Goal: Information Seeking & Learning: Learn about a topic

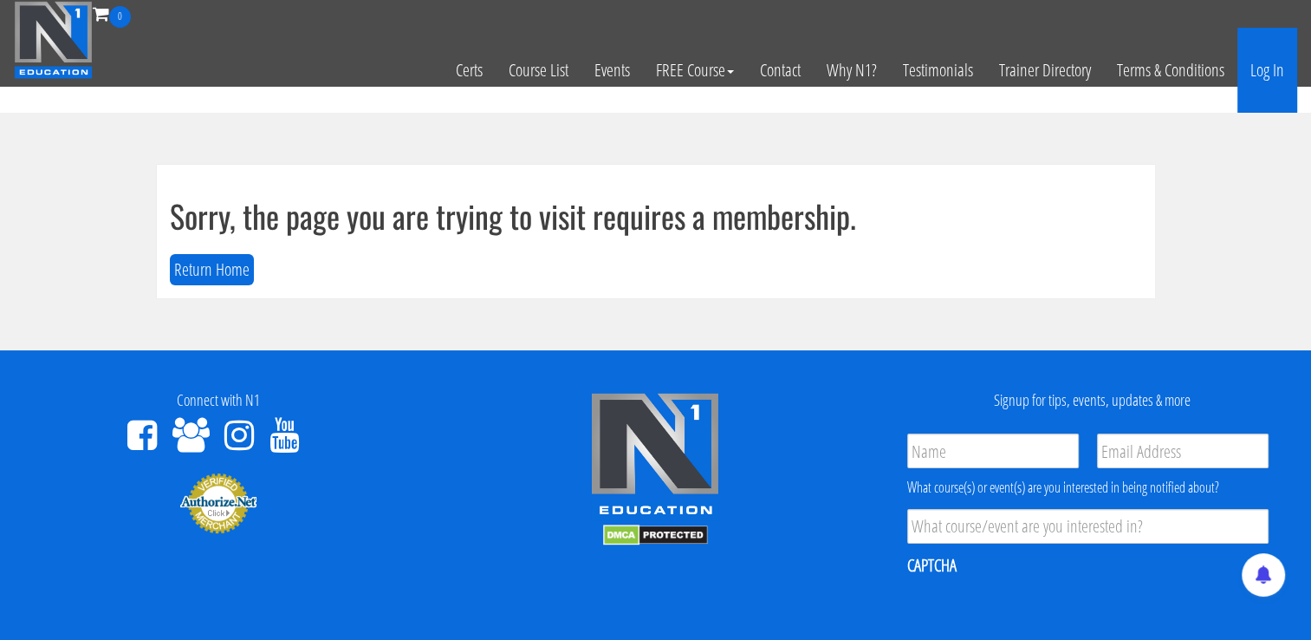
click at [1273, 67] on link "Log In" at bounding box center [1268, 70] width 60 height 85
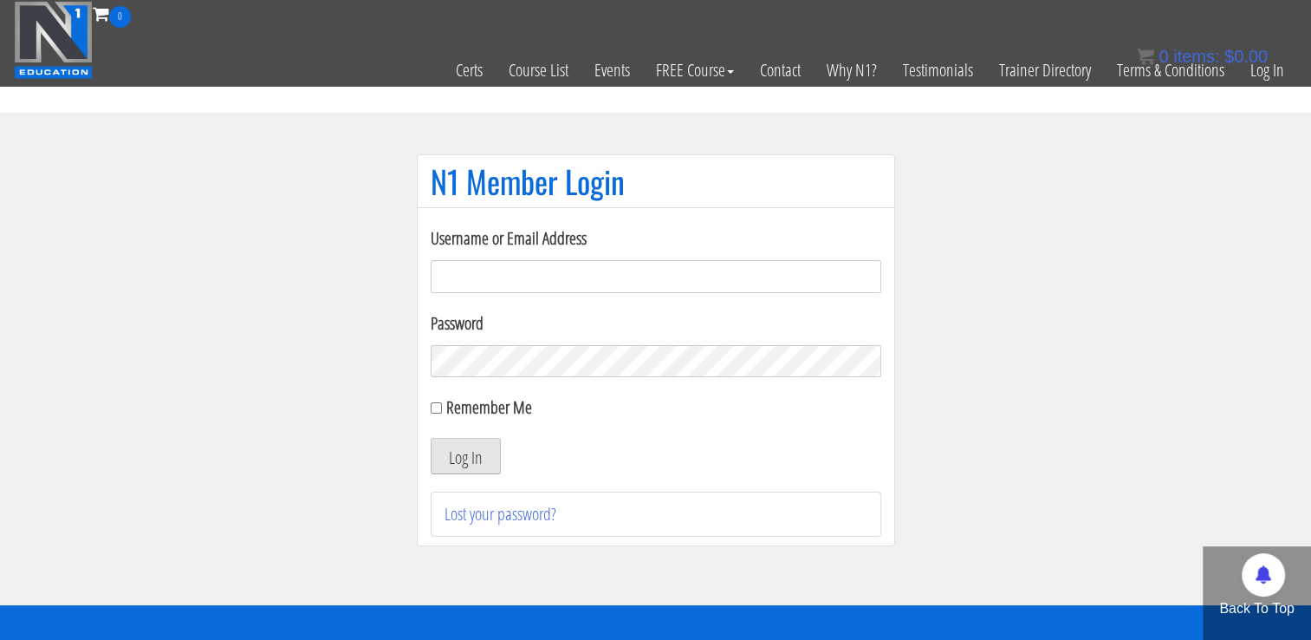
type input "[EMAIL_ADDRESS][DOMAIN_NAME]"
click at [471, 450] on button "Log In" at bounding box center [466, 456] width 70 height 36
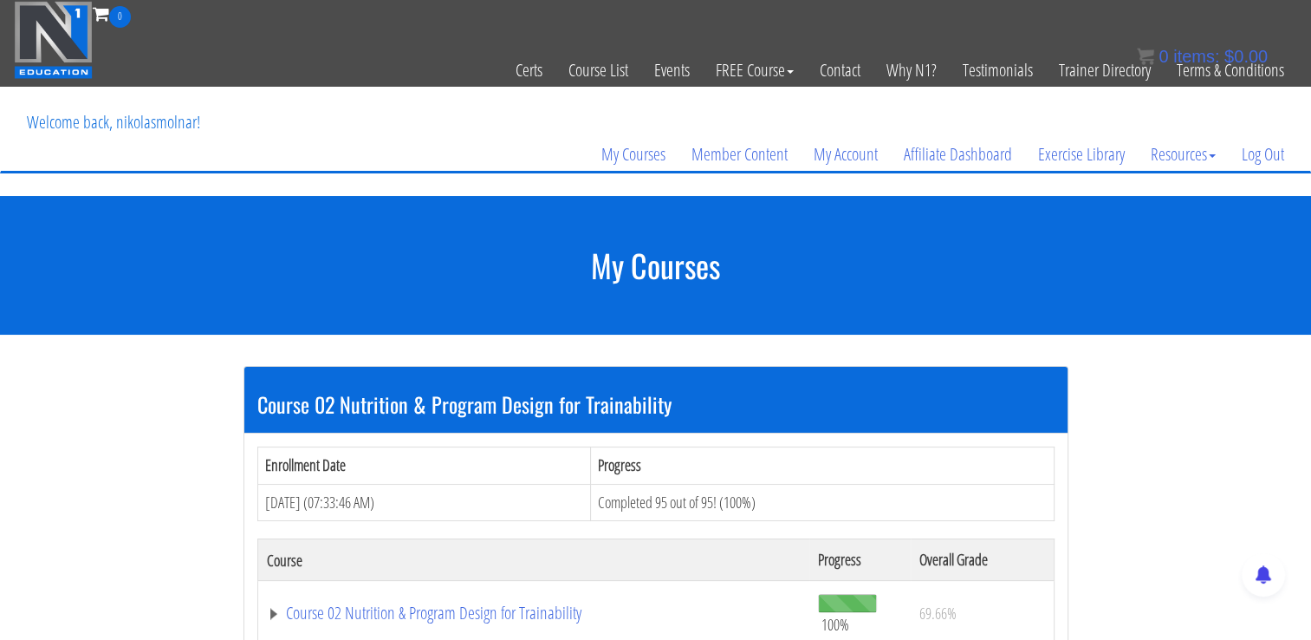
scroll to position [154, 0]
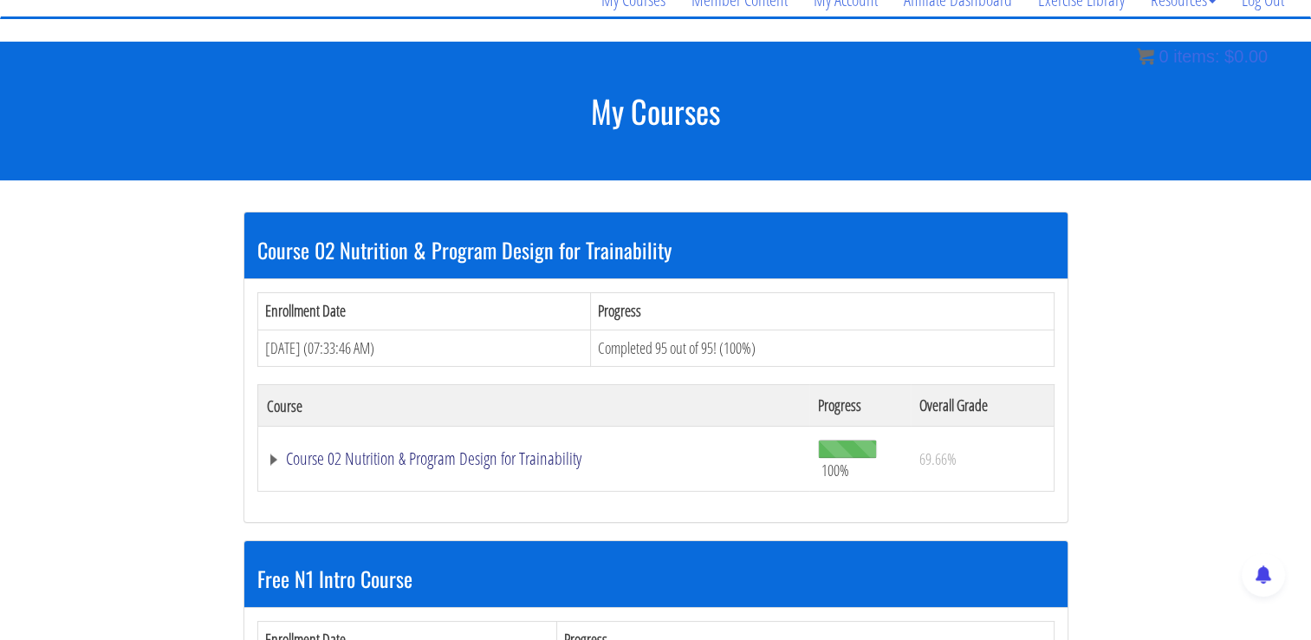
click at [536, 452] on link "Course 02 Nutrition & Program Design for Trainability" at bounding box center [534, 458] width 535 height 17
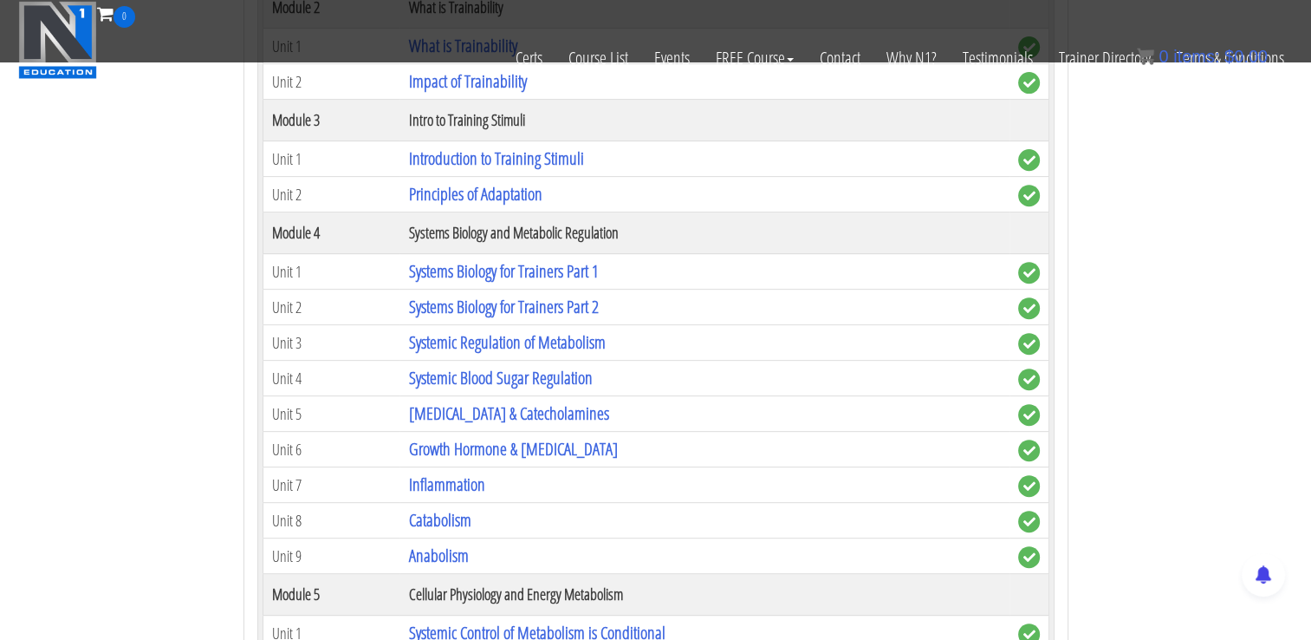
scroll to position [668, 0]
click at [495, 410] on link "[MEDICAL_DATA] & Catecholamines" at bounding box center [508, 411] width 200 height 23
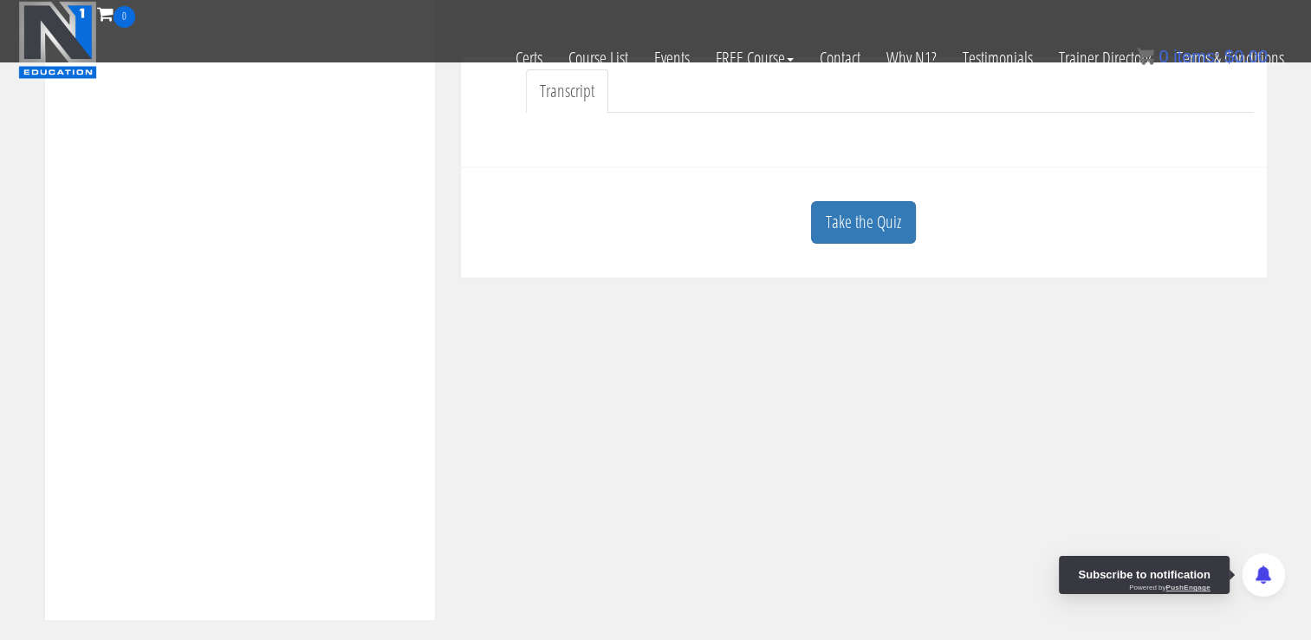
scroll to position [475, 0]
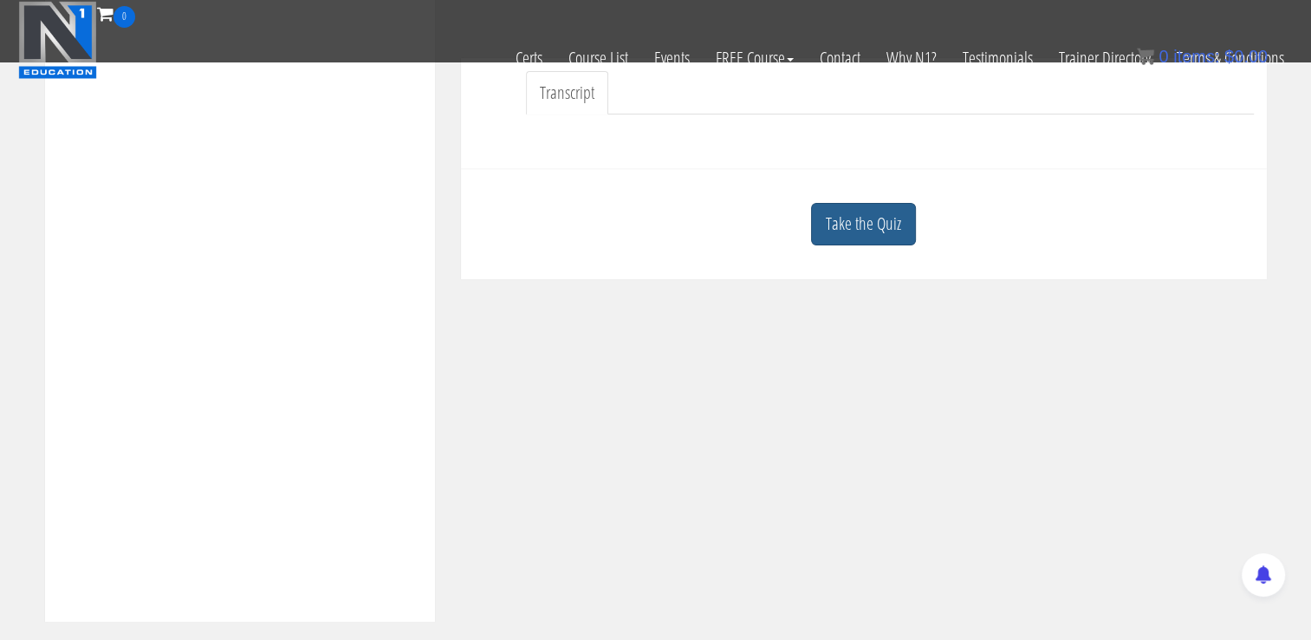
click at [879, 224] on link "Take the Quiz" at bounding box center [863, 224] width 105 height 42
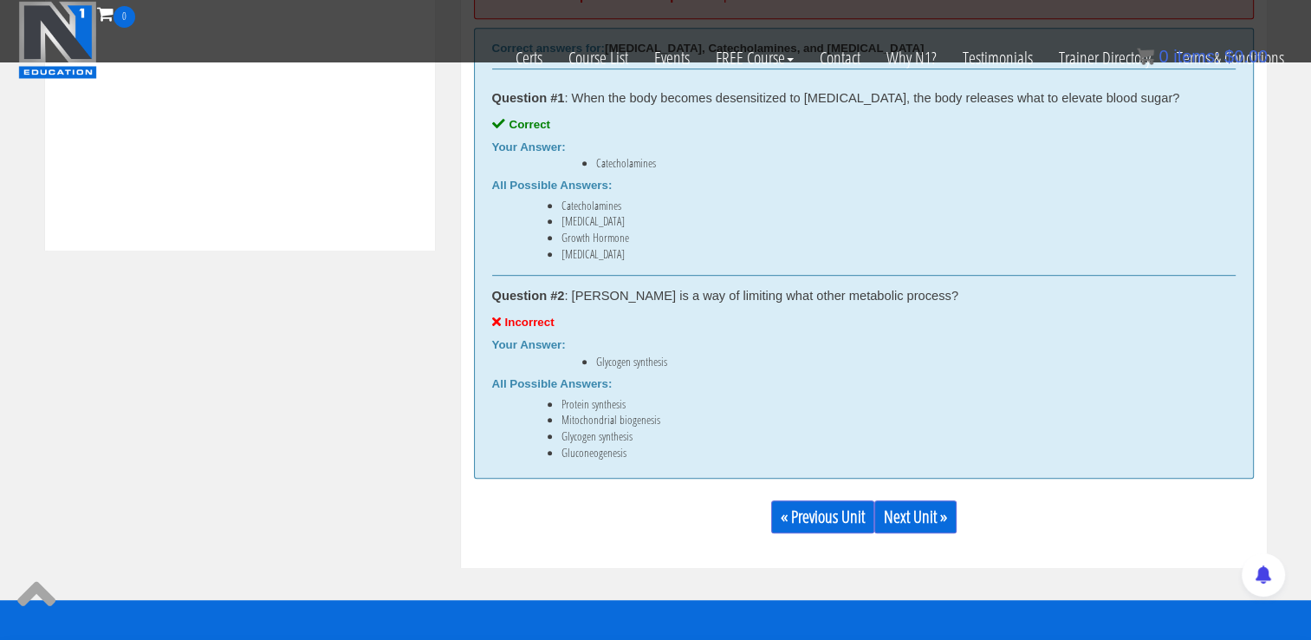
scroll to position [846, 0]
click at [913, 509] on link "Next Unit »" at bounding box center [915, 516] width 82 height 33
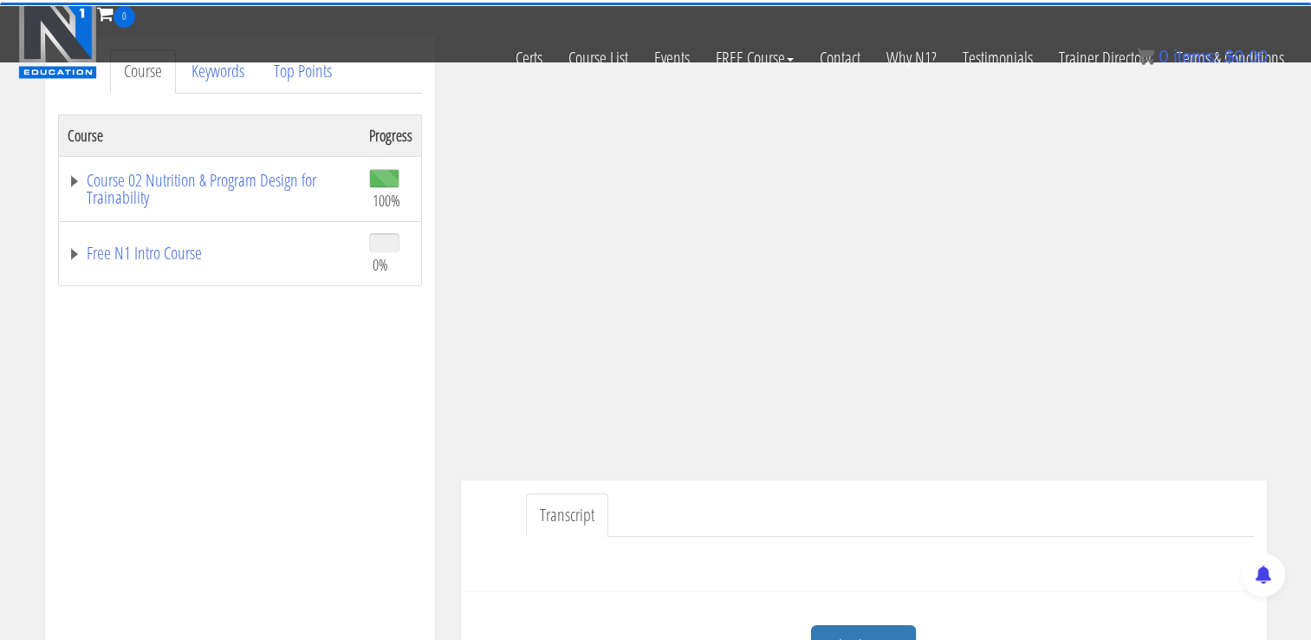
scroll to position [423, 0]
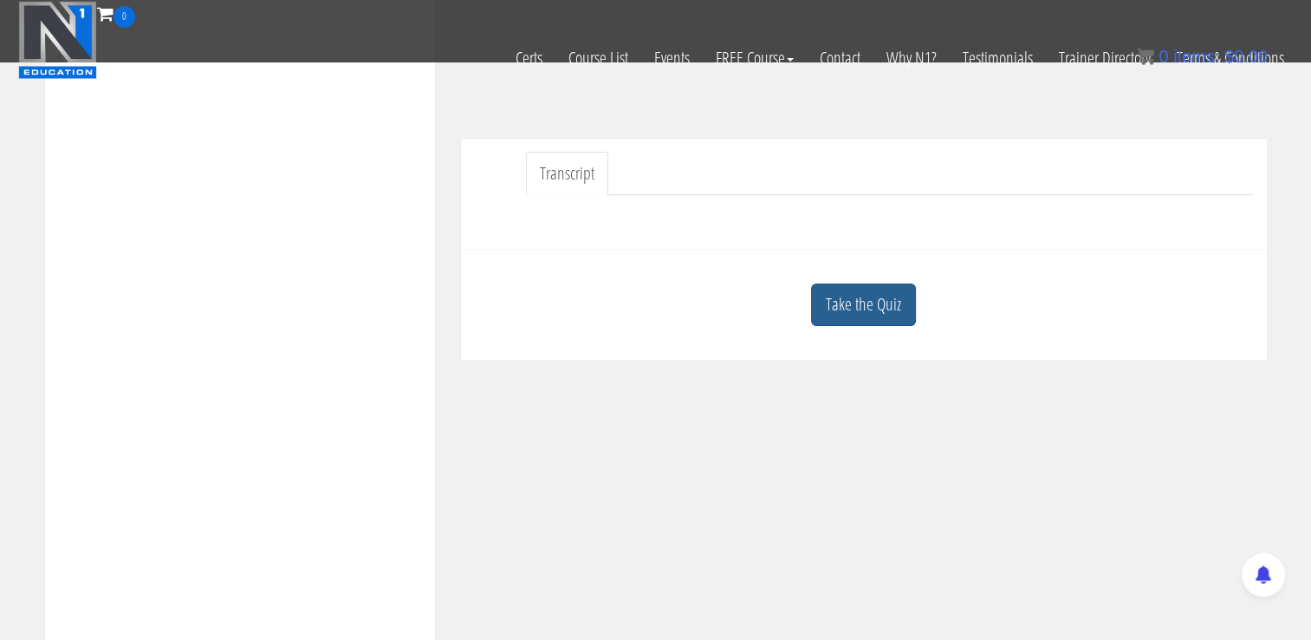
click at [850, 303] on link "Take the Quiz" at bounding box center [863, 304] width 105 height 42
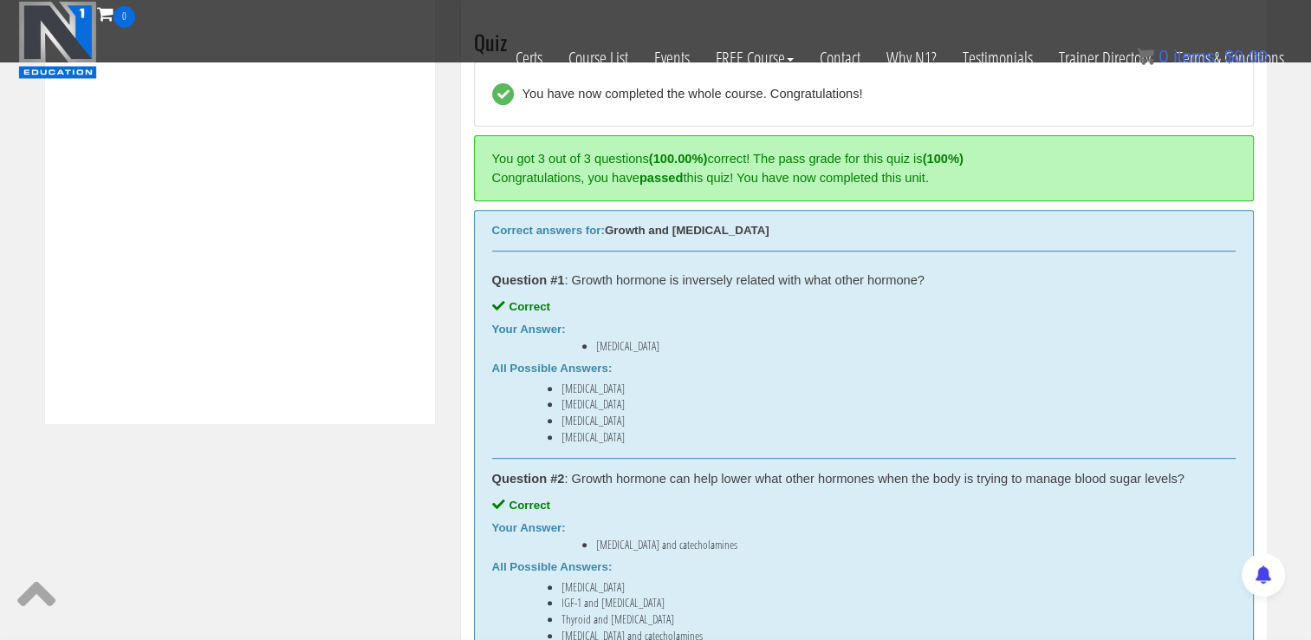
scroll to position [1106, 0]
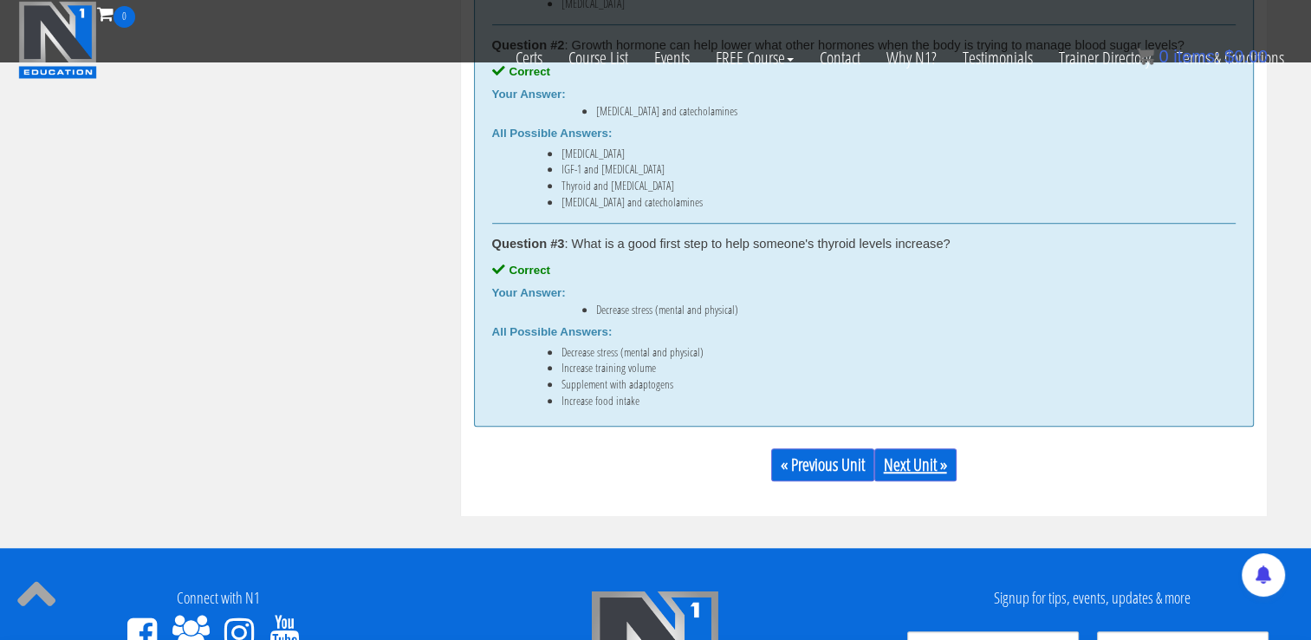
click at [910, 465] on link "Next Unit »" at bounding box center [915, 464] width 82 height 33
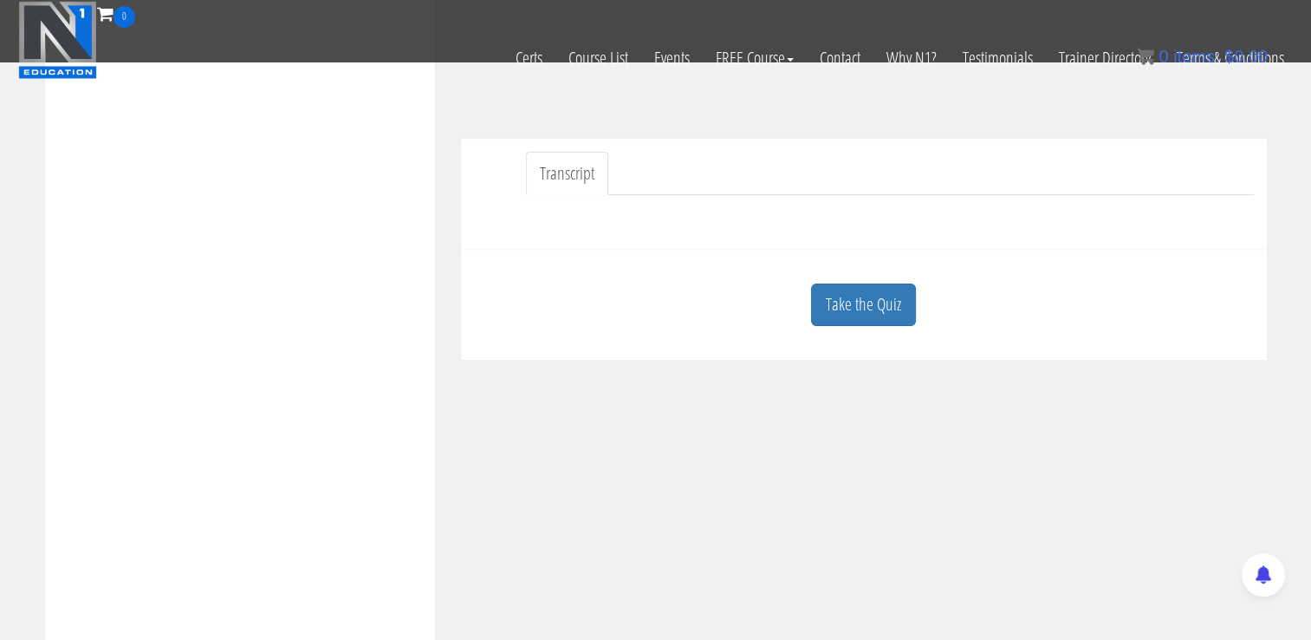
scroll to position [422, 0]
click at [888, 319] on link "Take the Quiz" at bounding box center [863, 315] width 105 height 42
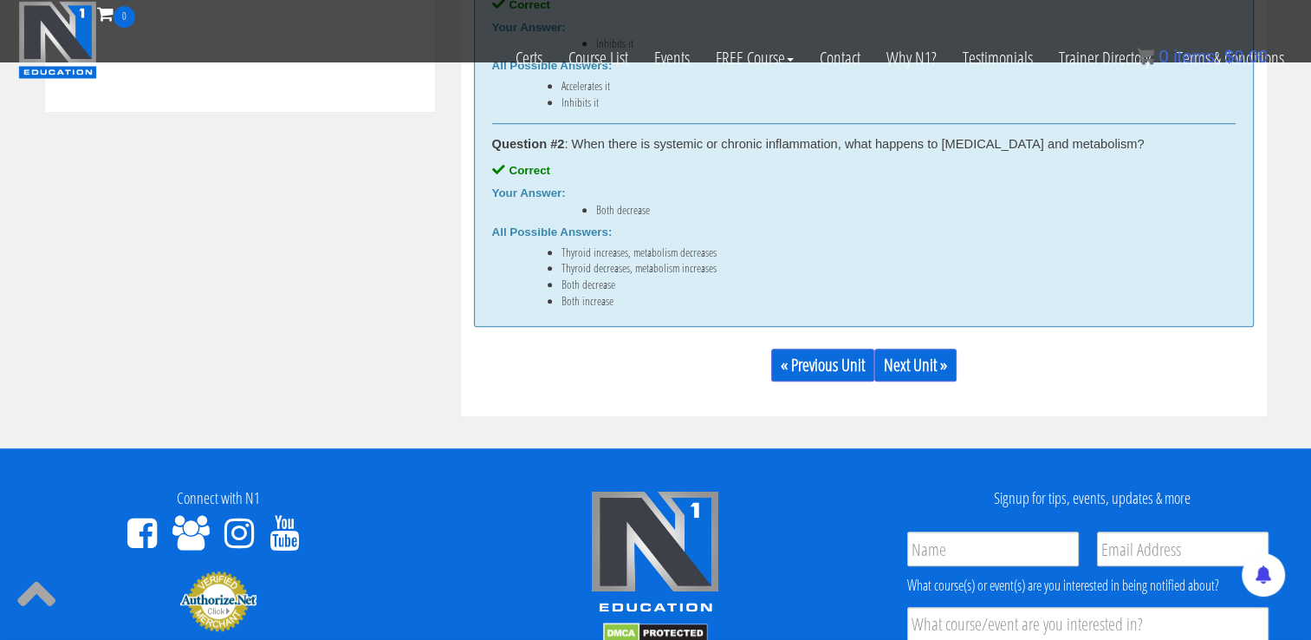
scroll to position [988, 0]
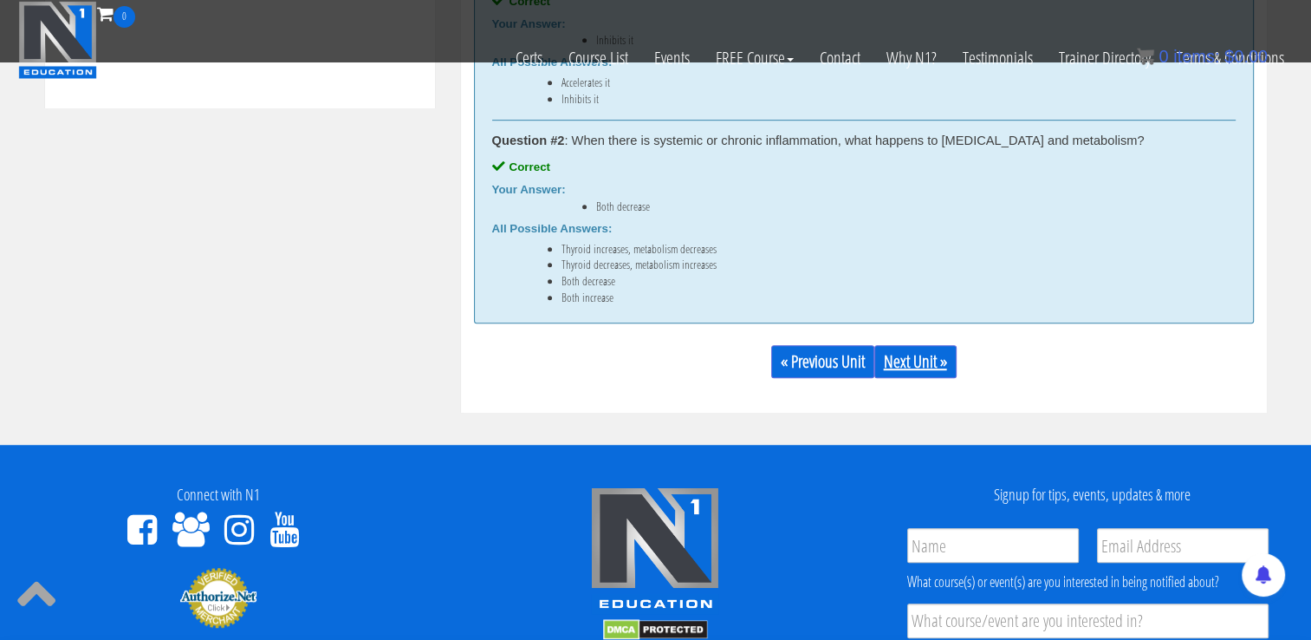
click at [928, 357] on link "Next Unit »" at bounding box center [915, 361] width 82 height 33
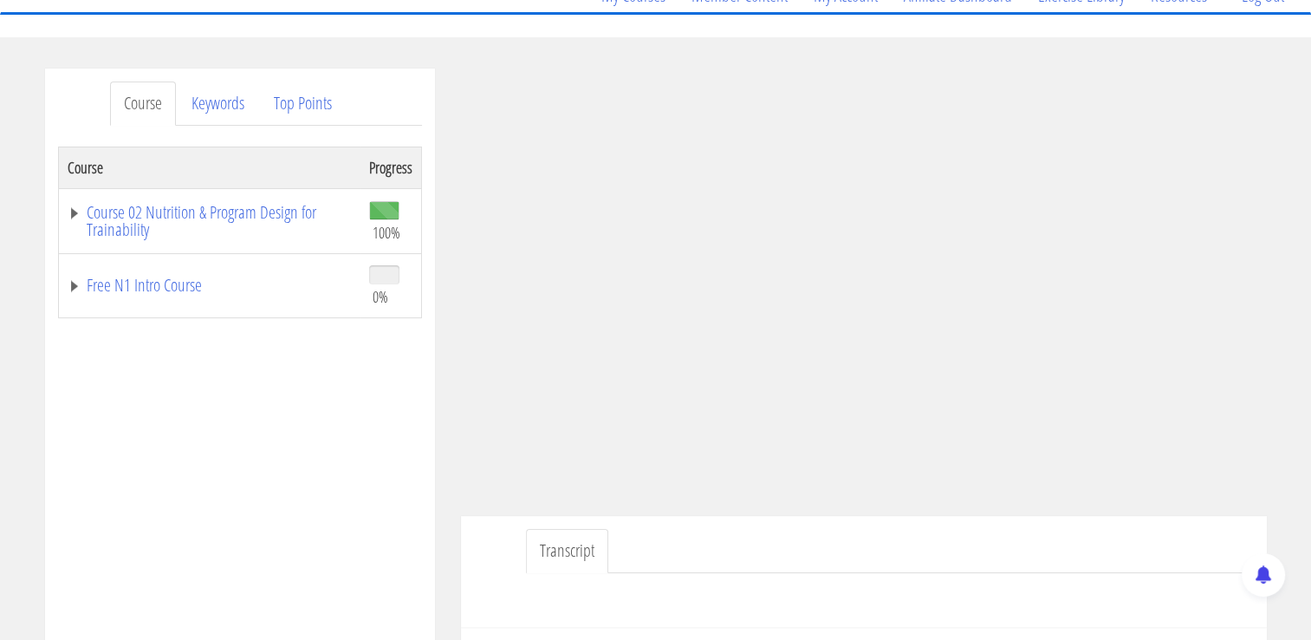
scroll to position [159, 0]
click at [160, 215] on link "Course 02 Nutrition & Program Design for Trainability" at bounding box center [210, 220] width 284 height 35
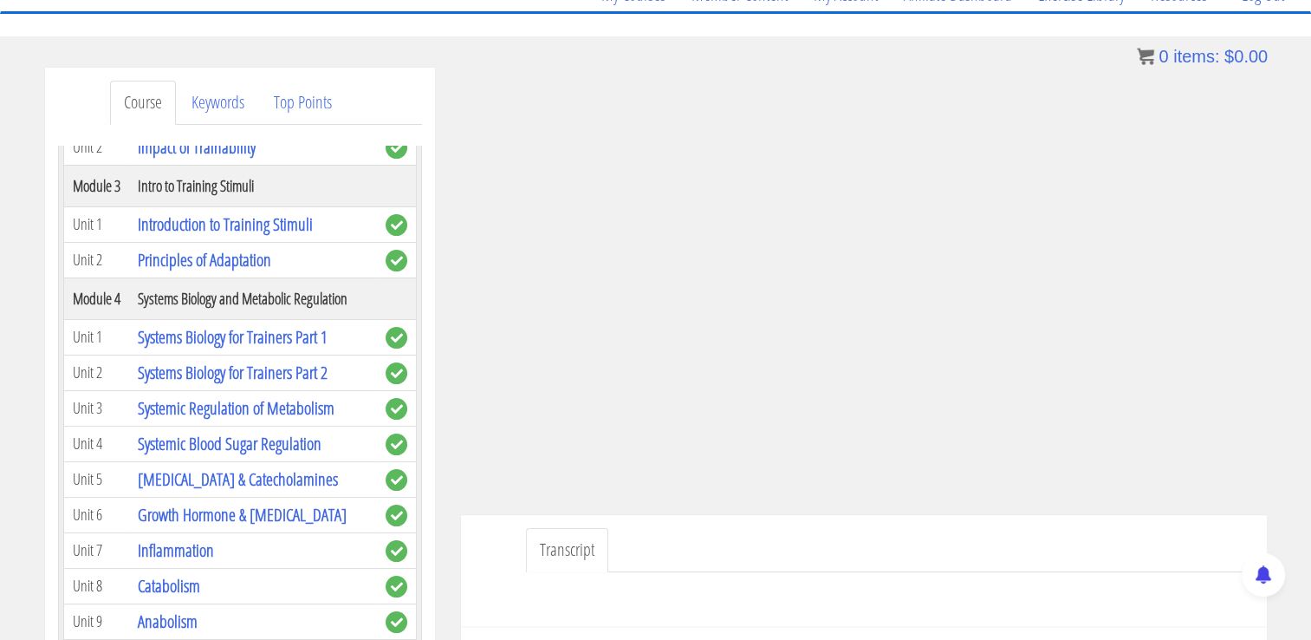
scroll to position [652, 0]
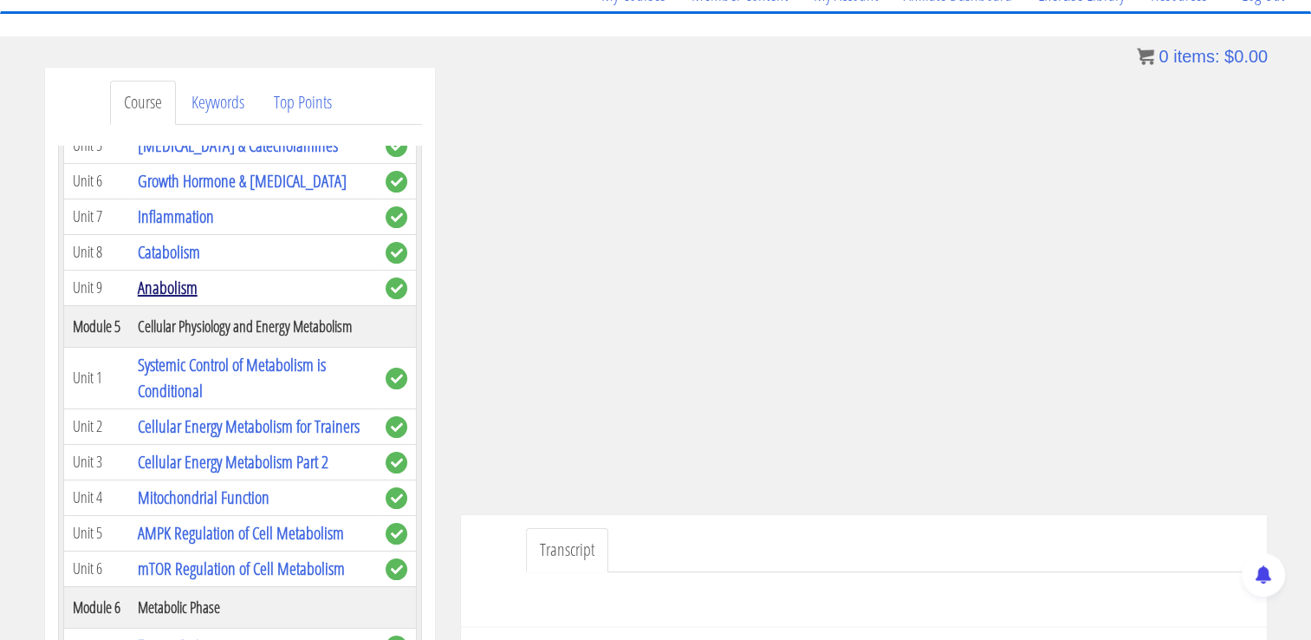
click at [175, 299] on link "Anabolism" at bounding box center [168, 287] width 60 height 23
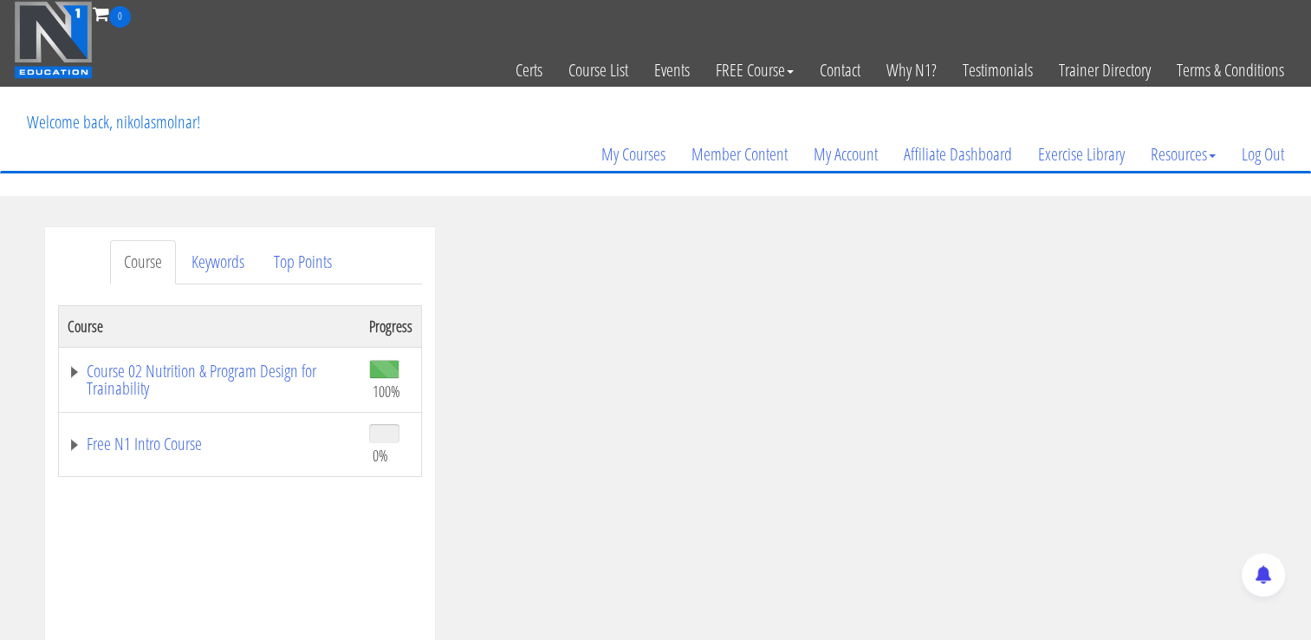
scroll to position [79, 0]
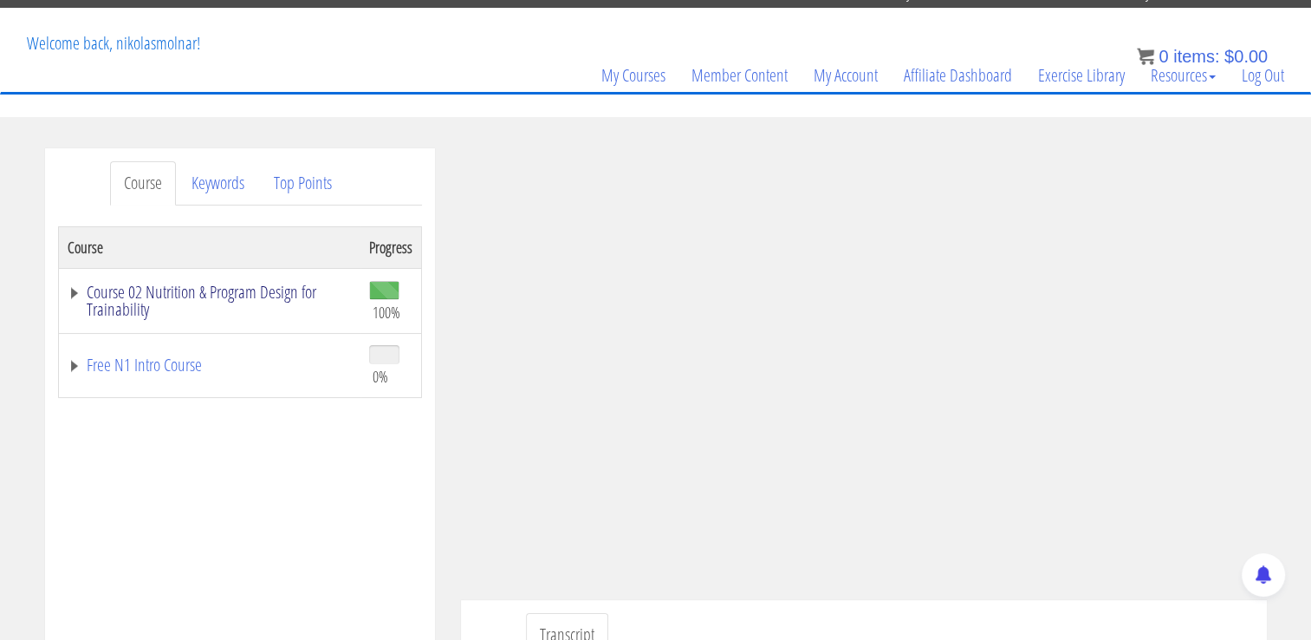
click at [221, 302] on link "Course 02 Nutrition & Program Design for Trainability" at bounding box center [210, 300] width 284 height 35
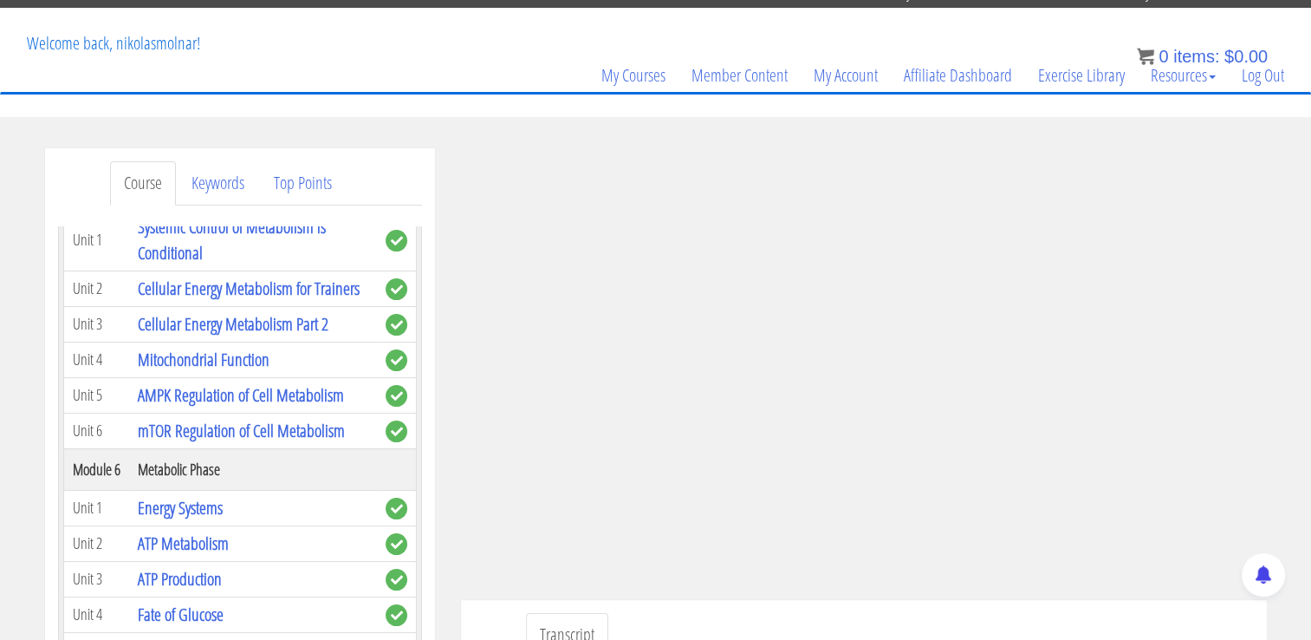
scroll to position [842, 0]
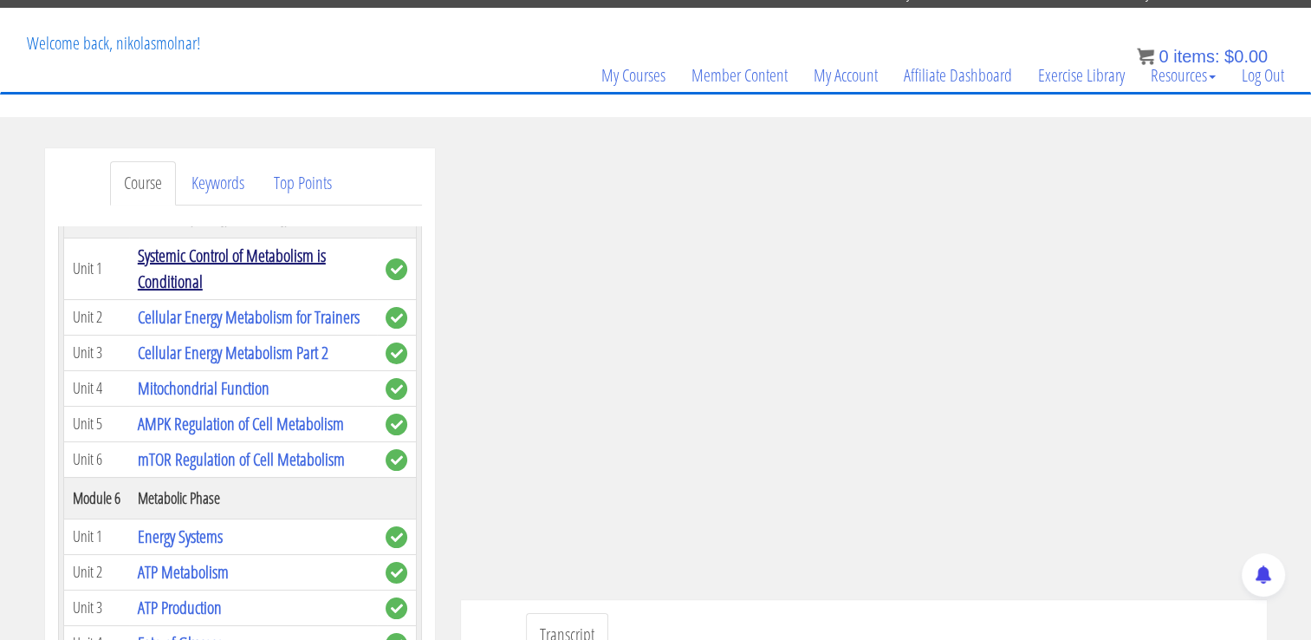
click at [239, 293] on link "Systemic Control of Metabolism is Conditional" at bounding box center [232, 268] width 188 height 49
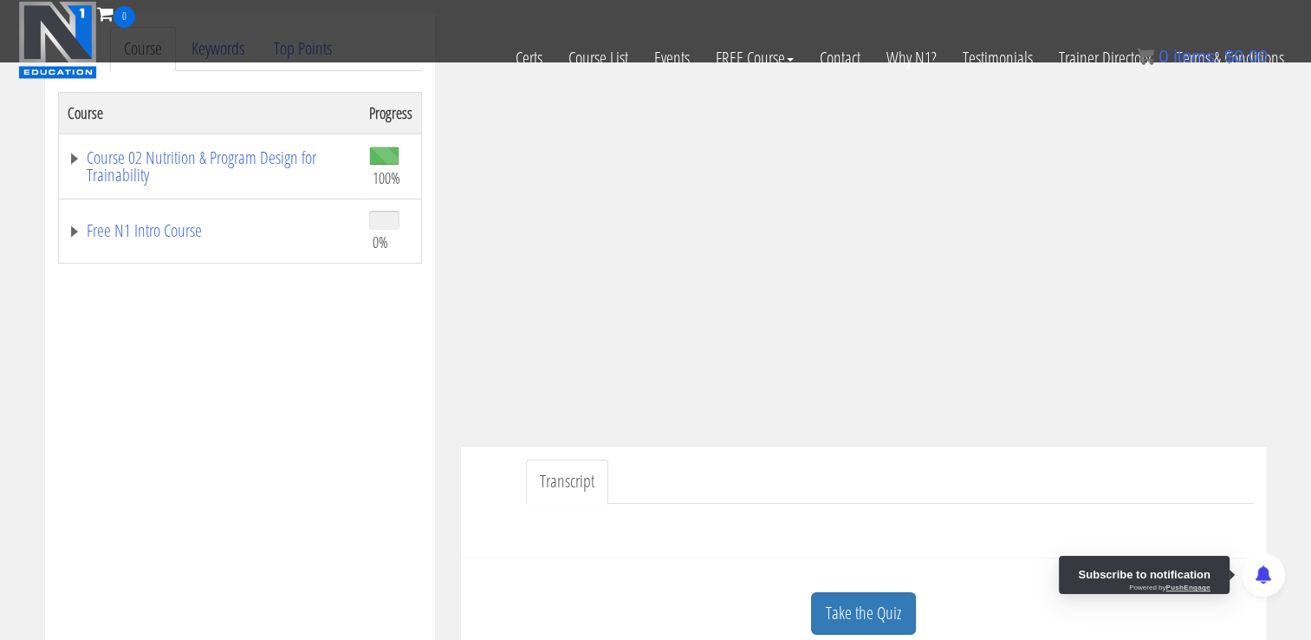
scroll to position [407, 0]
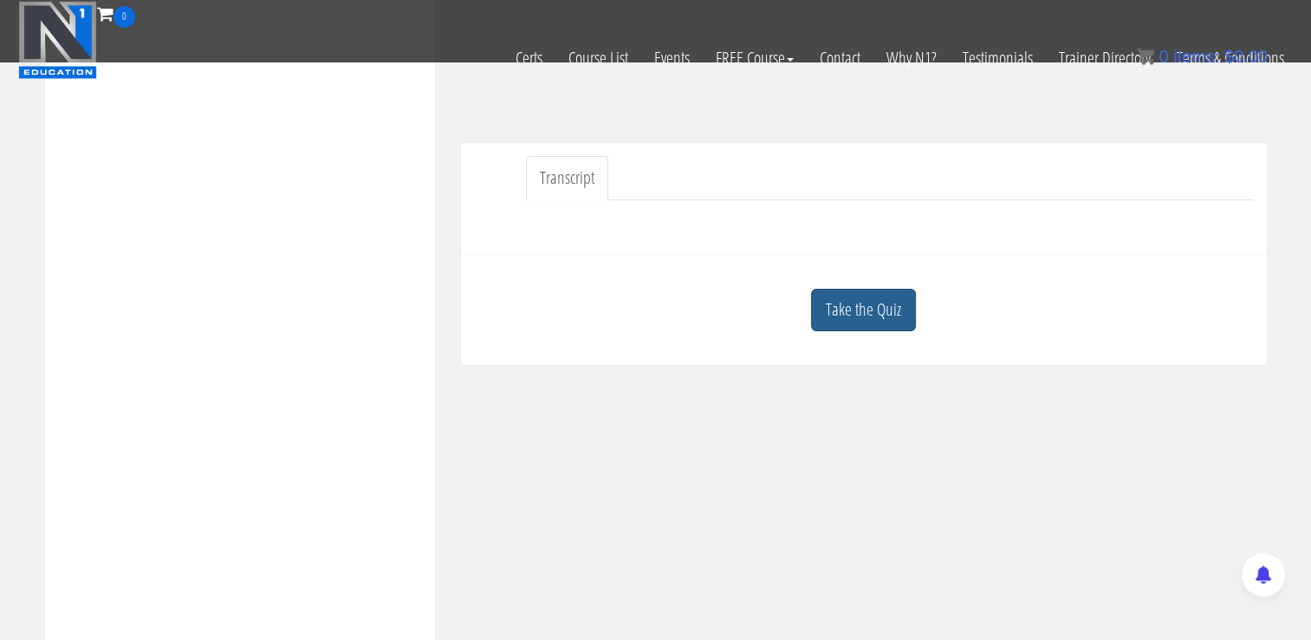
click at [880, 323] on link "Take the Quiz" at bounding box center [863, 310] width 105 height 42
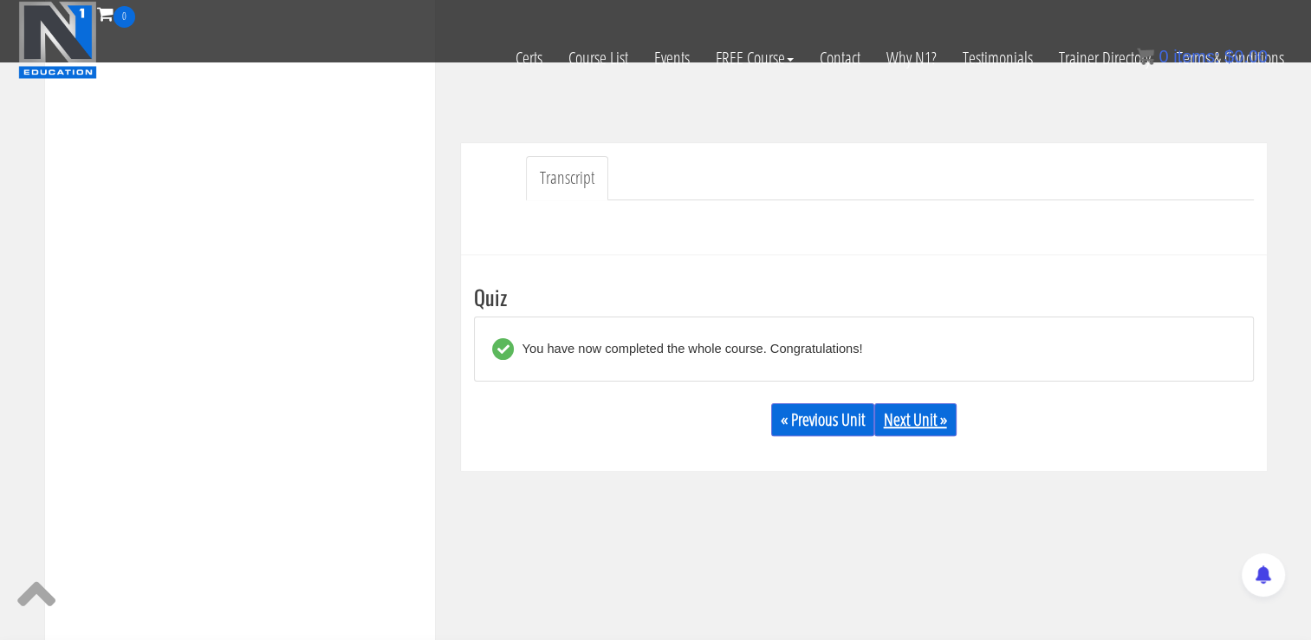
click at [918, 412] on link "Next Unit »" at bounding box center [915, 419] width 82 height 33
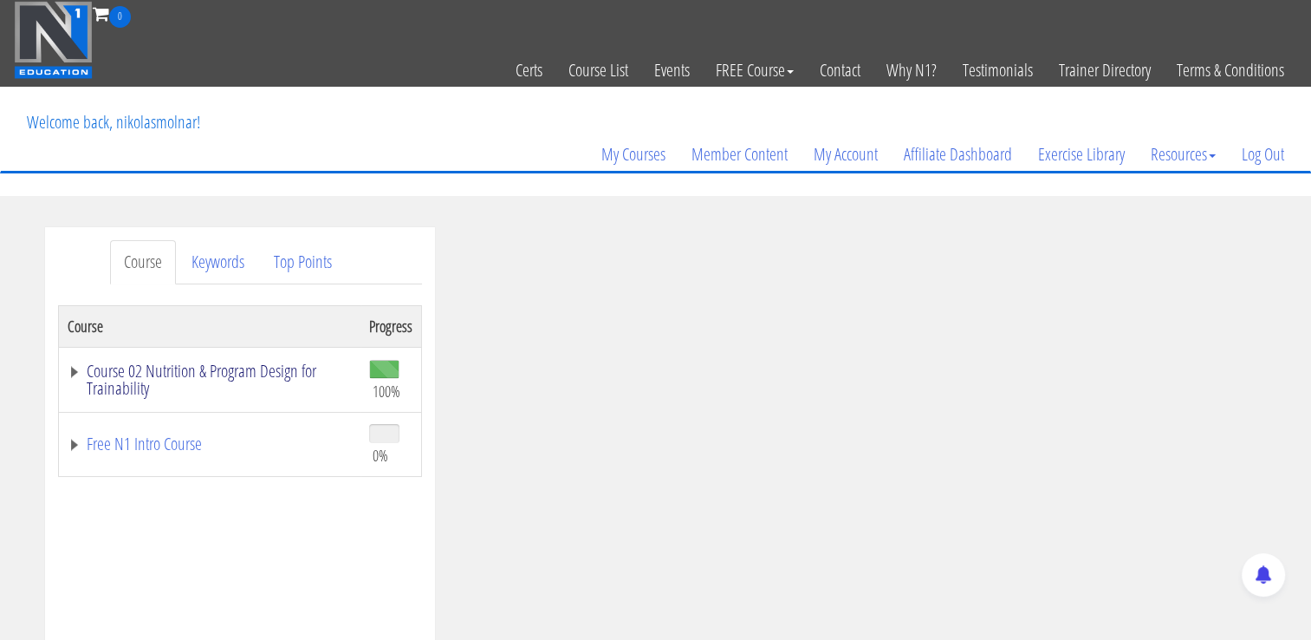
click at [225, 371] on link "Course 02 Nutrition & Program Design for Trainability" at bounding box center [210, 379] width 284 height 35
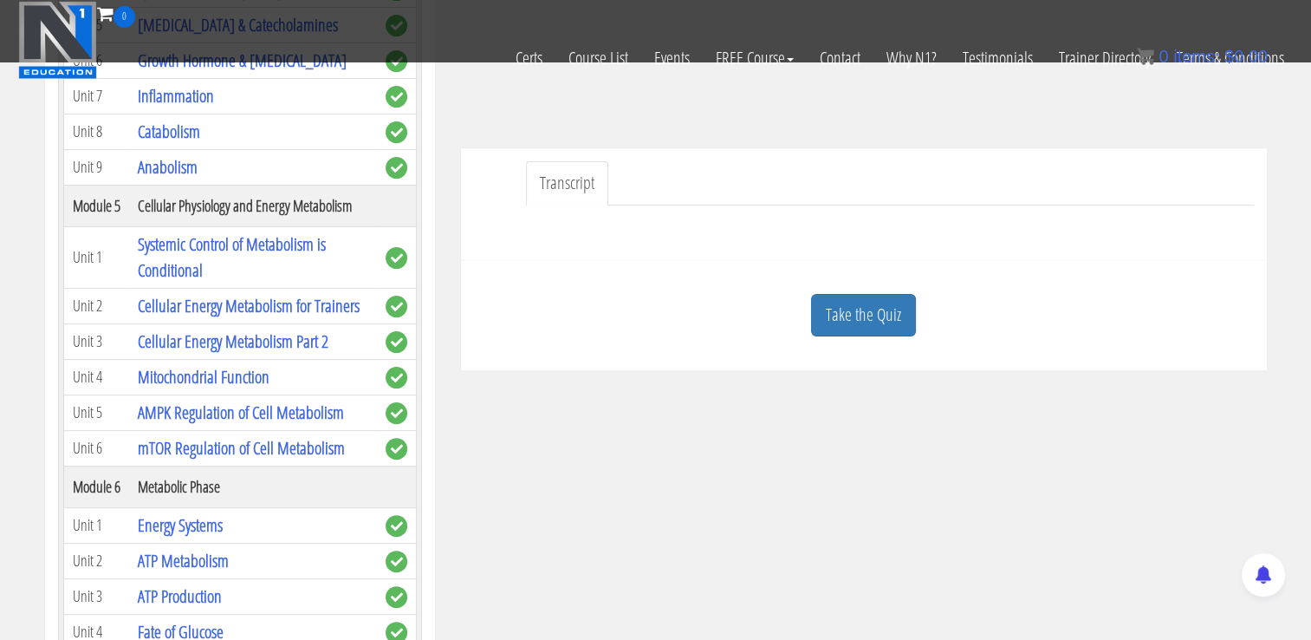
scroll to position [428, 0]
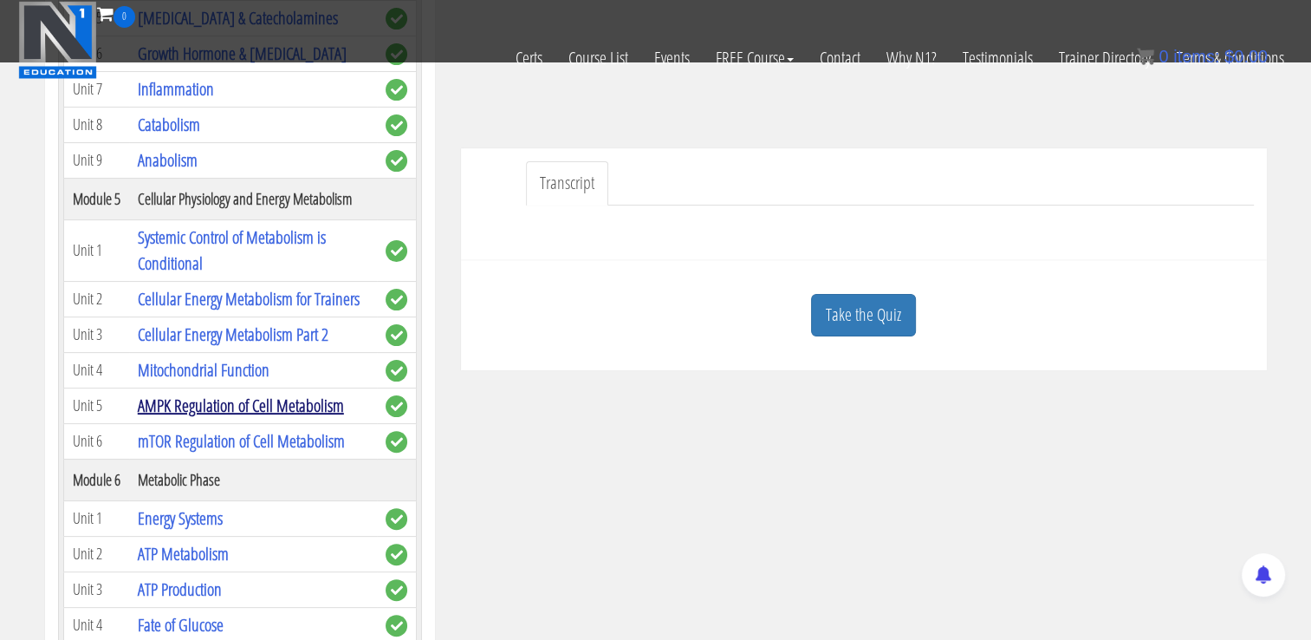
click at [258, 417] on link "AMPK Regulation of Cell Metabolism" at bounding box center [241, 404] width 206 height 23
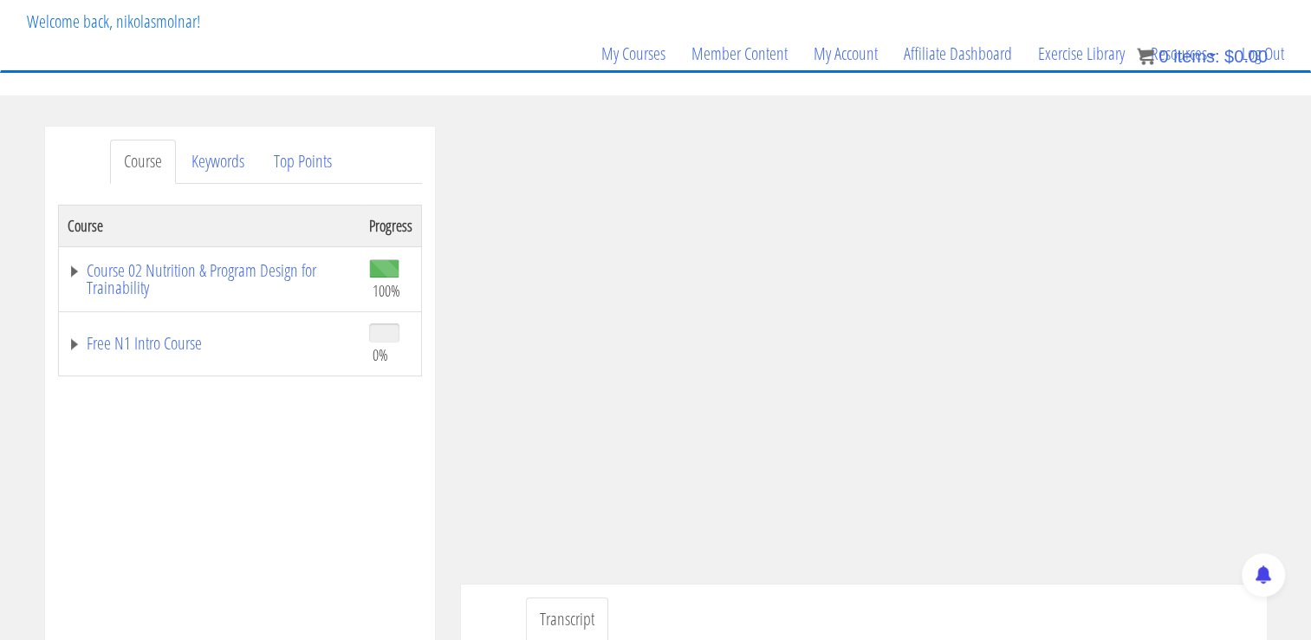
scroll to position [218, 0]
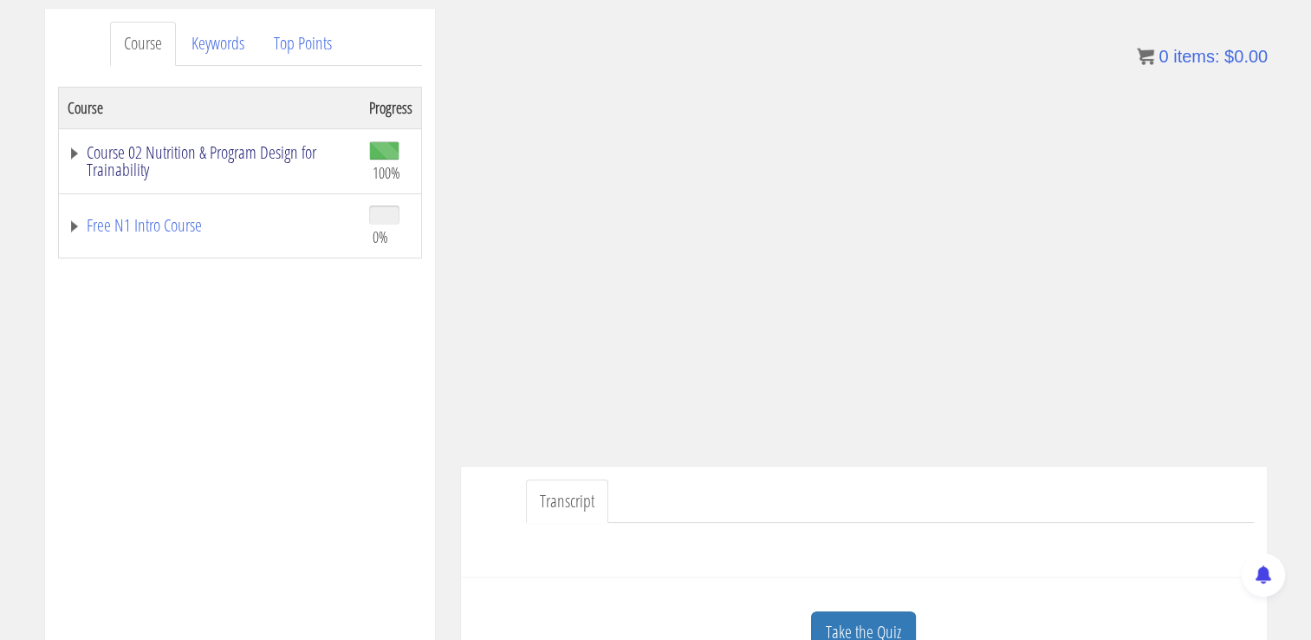
click at [216, 158] on link "Course 02 Nutrition & Program Design for Trainability" at bounding box center [210, 161] width 284 height 35
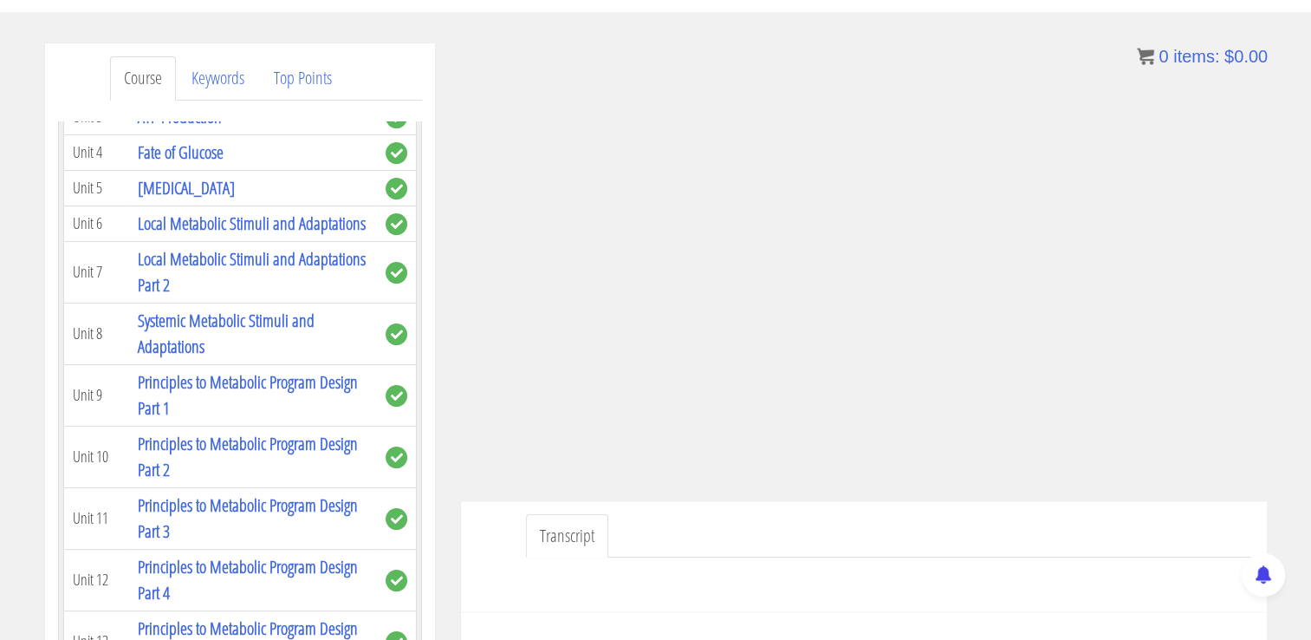
scroll to position [1224, 0]
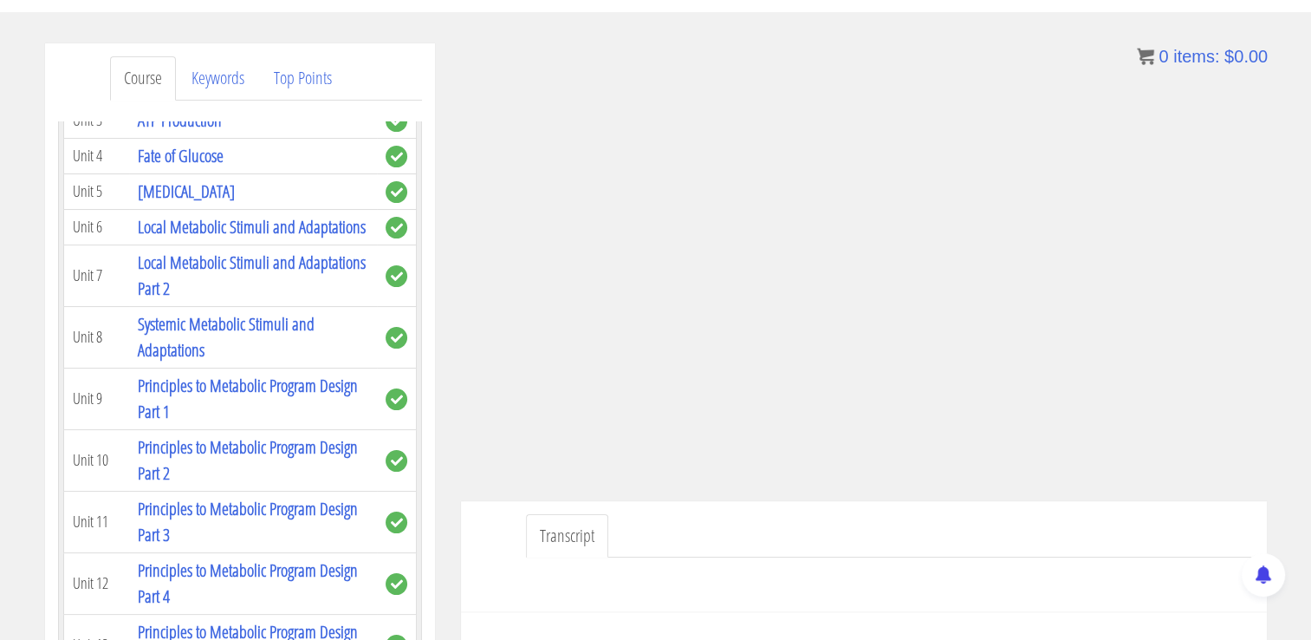
click at [167, 61] on link "Energy Systems" at bounding box center [180, 48] width 85 height 23
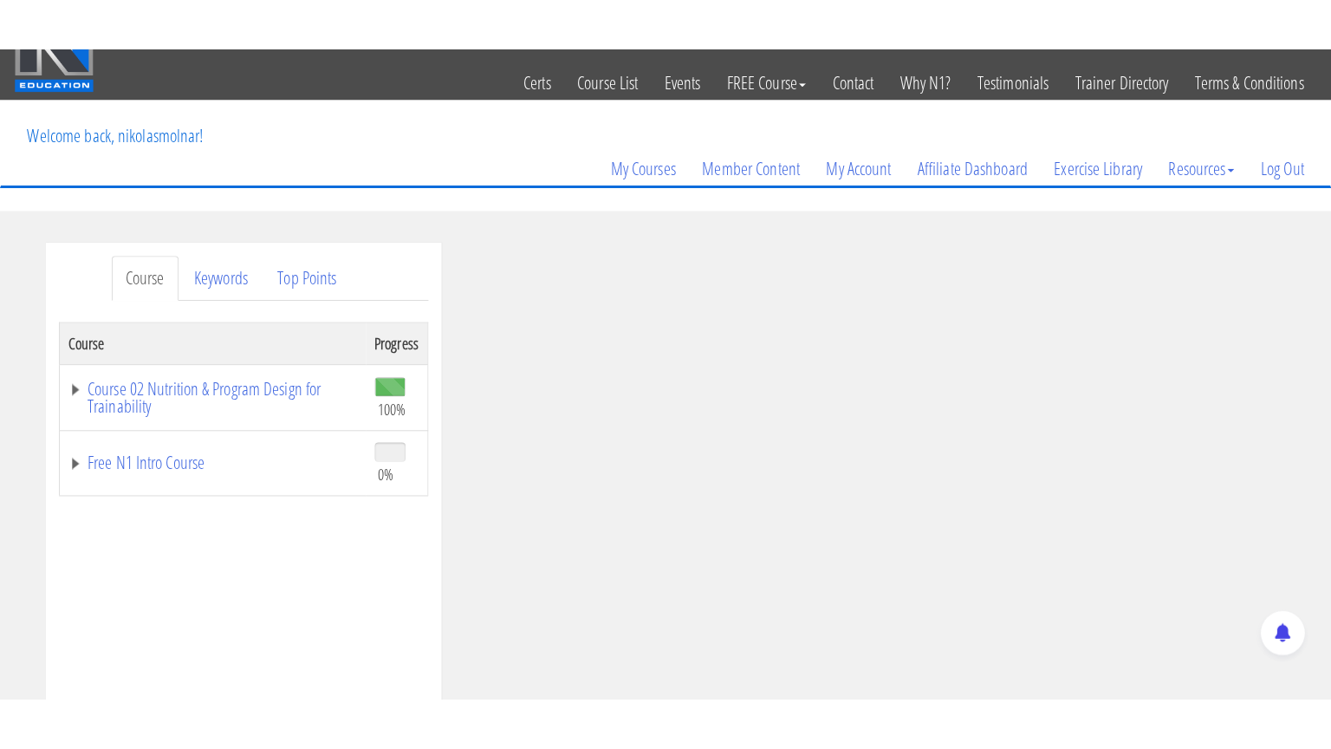
scroll to position [123, 0]
